Goal: Obtain resource: Obtain resource

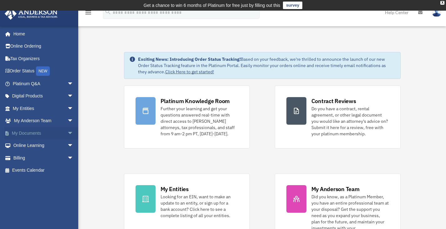
click at [67, 133] on span "arrow_drop_down" at bounding box center [73, 133] width 13 height 13
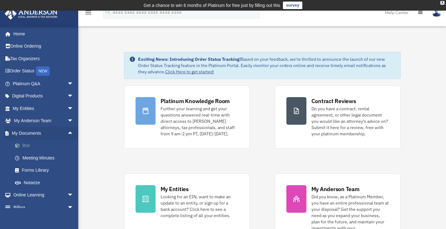
click at [34, 146] on link "Box" at bounding box center [46, 145] width 74 height 13
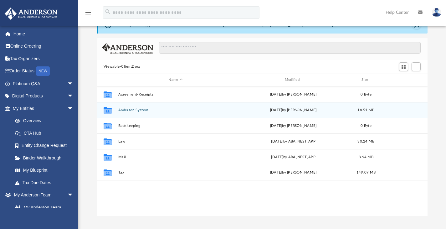
scroll to position [34, 0]
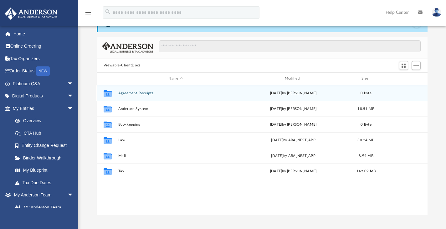
click at [151, 91] on button "Agreement-Receipts" at bounding box center [175, 93] width 115 height 4
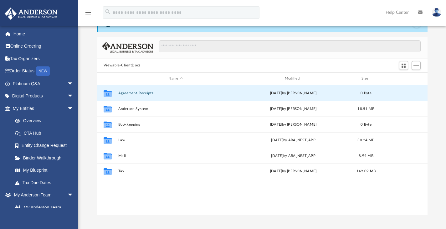
click at [151, 91] on button "Agreement-Receipts" at bounding box center [175, 93] width 115 height 4
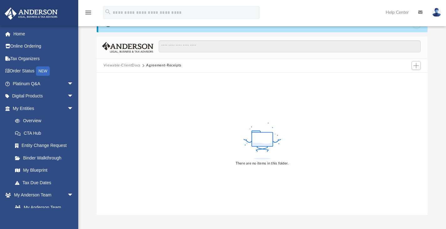
click at [132, 65] on button "Viewable-ClientDocs" at bounding box center [122, 66] width 37 height 6
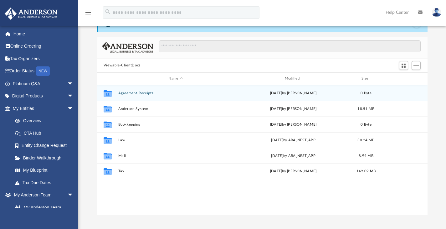
scroll to position [137, 326]
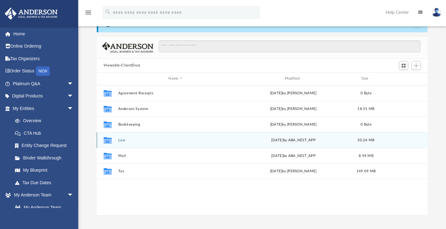
click at [127, 140] on button "Law" at bounding box center [175, 140] width 115 height 4
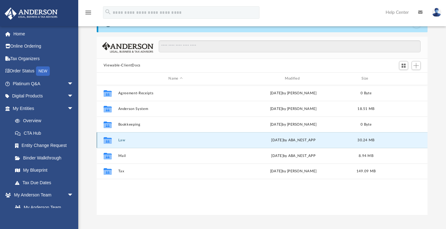
click at [127, 140] on button "Law" at bounding box center [175, 140] width 115 height 4
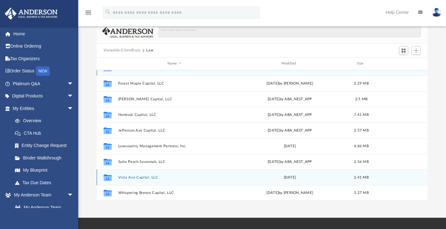
scroll to position [11, 0]
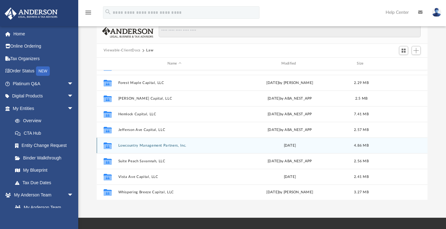
click at [168, 142] on div "Collaborated Folder Lowcountry Management Partners, Inc. [DATE] 4.86 MB" at bounding box center [262, 145] width 331 height 16
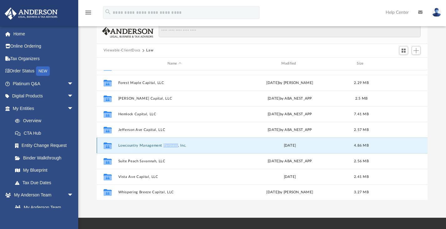
click at [168, 142] on div "Collaborated Folder Lowcountry Management Partners, Inc. [DATE] 4.86 MB" at bounding box center [262, 145] width 331 height 16
click at [245, 148] on div "Collaborated Folder Lowcountry Management Partners, Inc. [DATE] 4.86 MB" at bounding box center [262, 145] width 331 height 16
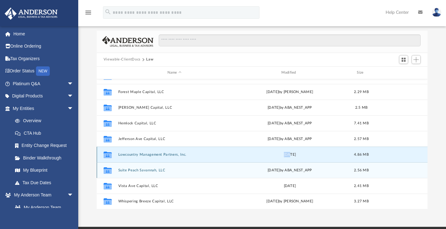
scroll to position [39, 0]
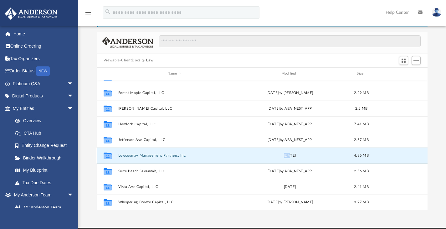
click at [161, 154] on button "Lowcountry Management Partners, Inc." at bounding box center [174, 155] width 113 height 4
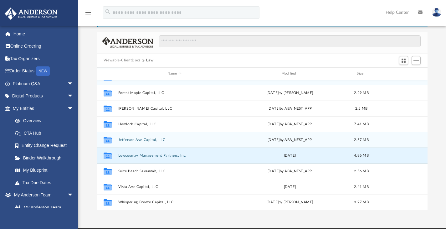
scroll to position [0, 0]
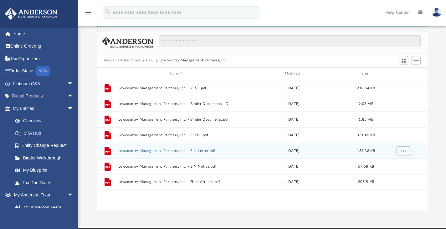
click at [102, 154] on div "File" at bounding box center [108, 151] width 16 height 10
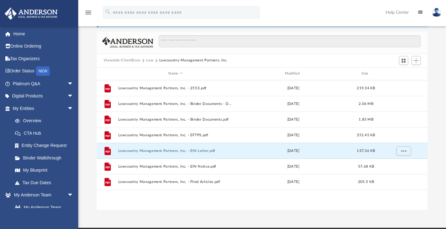
click at [173, 205] on div "File Lowcountry Management Partners, Inc. - 2553.pdf [DATE] 219.34 KB File Lowc…" at bounding box center [262, 145] width 331 height 130
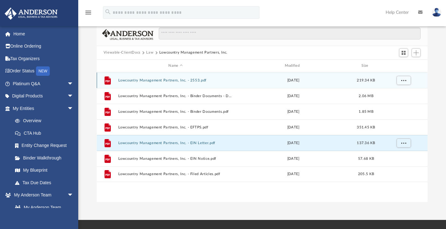
scroll to position [48, 0]
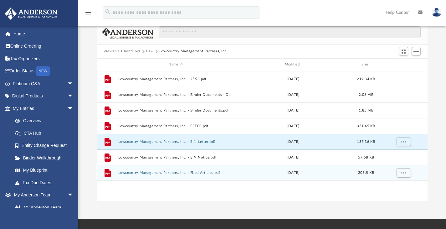
click at [112, 169] on icon "File" at bounding box center [108, 173] width 10 height 10
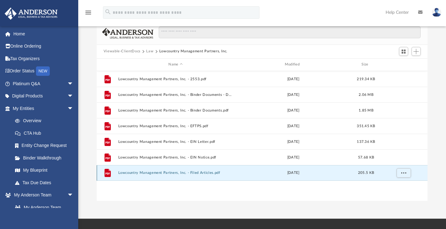
click at [137, 172] on button "Lowcountry Management Partners, Inc. - Filed Articles.pdf" at bounding box center [175, 173] width 115 height 4
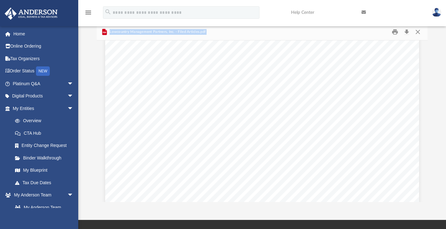
scroll to position [1074, 0]
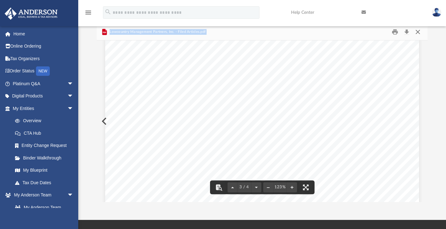
click at [417, 29] on button "Close" at bounding box center [417, 32] width 11 height 10
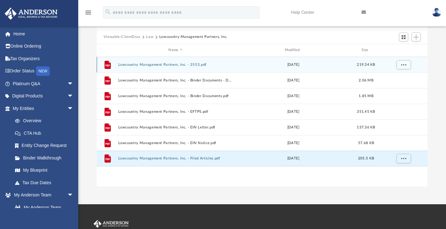
scroll to position [61, 0]
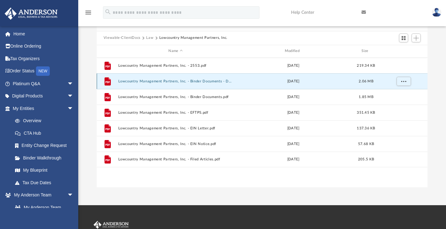
click at [215, 79] on button "Lowcountry Management Partners, Inc. - Binder Documents - DocuSigned.pdf" at bounding box center [175, 81] width 115 height 4
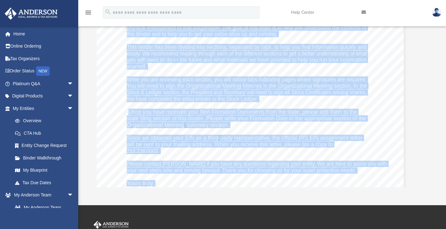
scroll to position [134, 15]
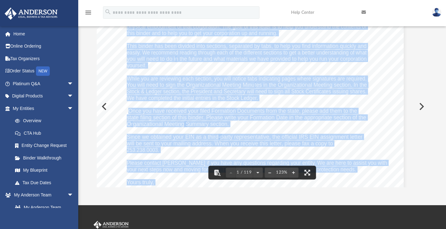
click at [214, 103] on div "[DATE] [PERSON_NAME] [STREET_ADDRESS][PERSON_NAME] Re: Lowcountry Management Pa…" at bounding box center [247, 99] width 314 height 406
click at [230, 97] on span "We have completed the initial entries in the Stock Ledger." at bounding box center [192, 98] width 131 height 6
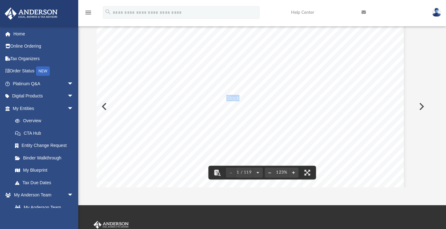
click at [230, 97] on span "We have completed the initial entries in the Stock Ledger." at bounding box center [192, 98] width 131 height 6
click at [251, 125] on div "[DATE] [PERSON_NAME] [STREET_ADDRESS][PERSON_NAME] Re: Lowcountry Management Pa…" at bounding box center [247, 99] width 314 height 406
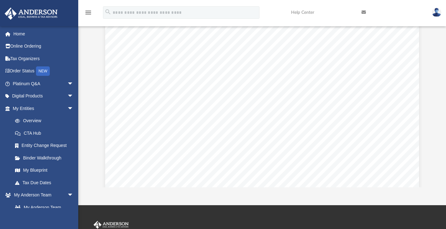
scroll to position [9752, 0]
click at [220, 143] on span "Borrower shall have the option of prepaying all or any part of the principal of…" at bounding box center [277, 141] width 203 height 6
